Goal: Check status: Check status

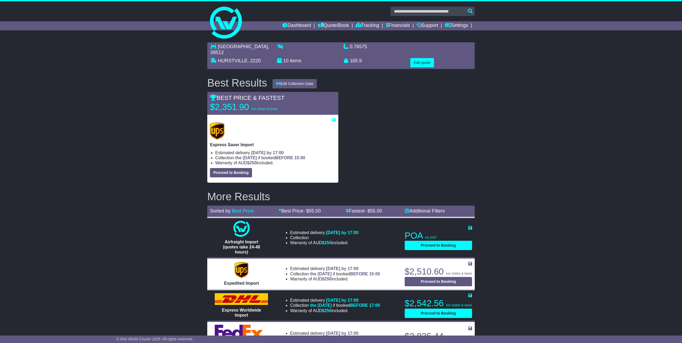
scroll to position [11, 0]
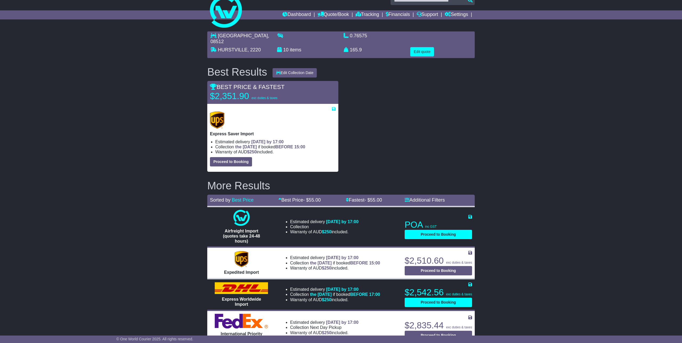
click at [360, 15] on link "Tracking" at bounding box center [367, 14] width 23 height 9
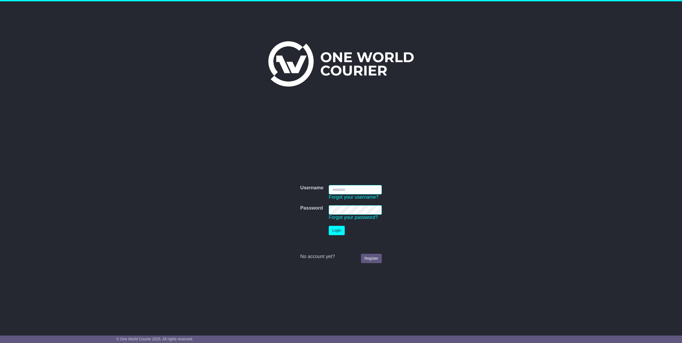
click at [376, 191] on input "Username" at bounding box center [355, 189] width 53 height 9
type input "**********"
click at [333, 231] on button "Login" at bounding box center [337, 230] width 16 height 9
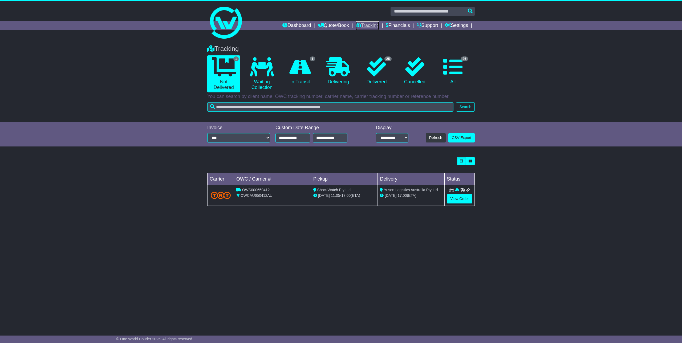
click at [368, 22] on link "Tracking" at bounding box center [367, 25] width 23 height 9
click at [373, 75] on icon at bounding box center [376, 66] width 19 height 19
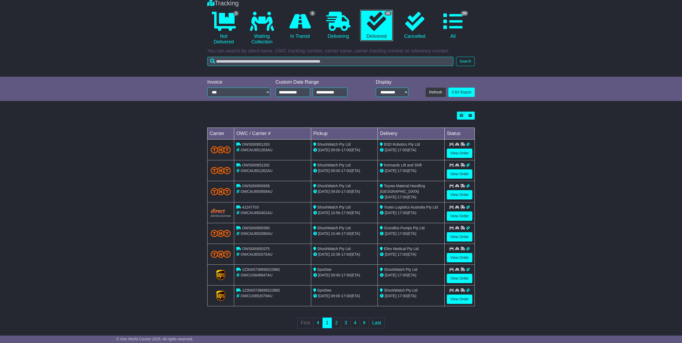
scroll to position [51, 0]
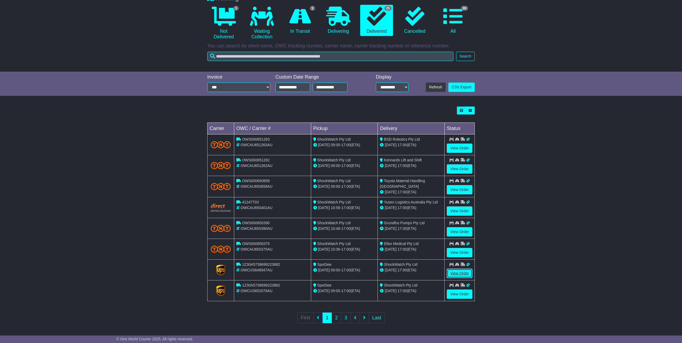
click at [457, 271] on link "View Order" at bounding box center [460, 273] width 26 height 9
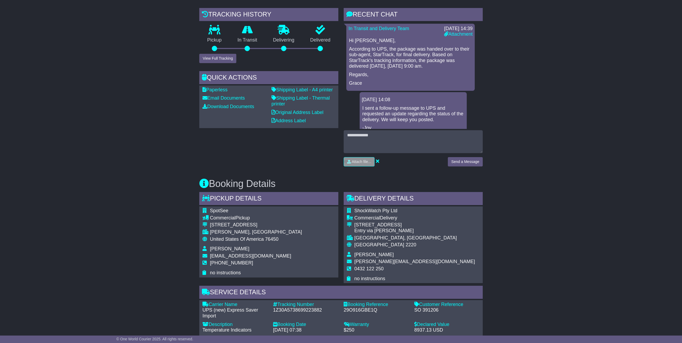
scroll to position [377, 0]
